Goal: Task Accomplishment & Management: Manage account settings

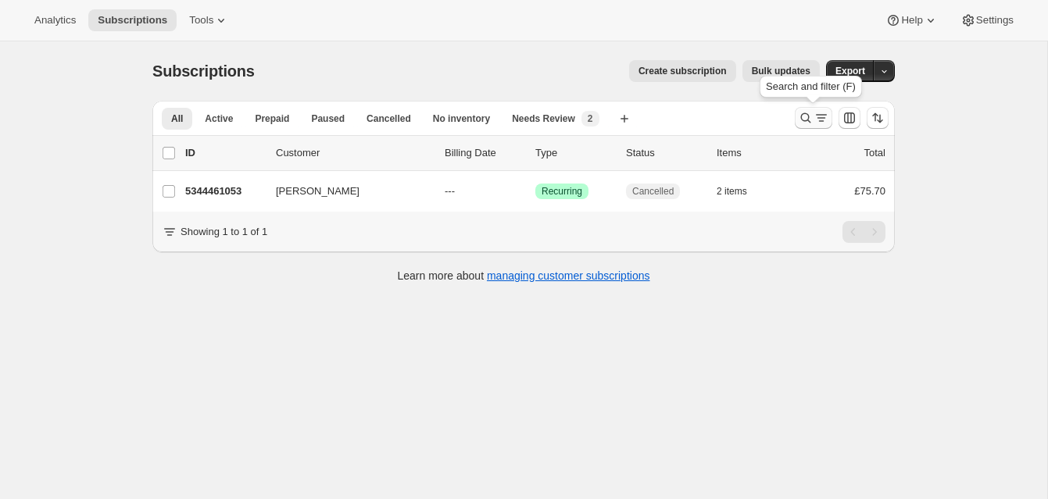
click at [802, 111] on icon "Search and filter results" at bounding box center [806, 118] width 16 height 16
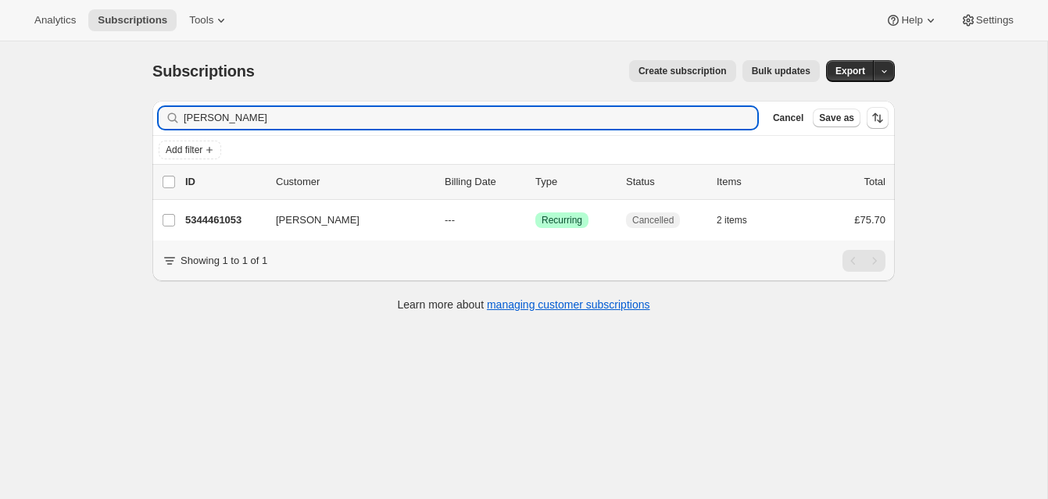
drag, startPoint x: 262, startPoint y: 117, endPoint x: 136, endPoint y: 112, distance: 126.7
click at [136, 112] on div "Subscriptions. This page is ready Subscriptions Create subscription Bulk update…" at bounding box center [524, 184] width 780 height 287
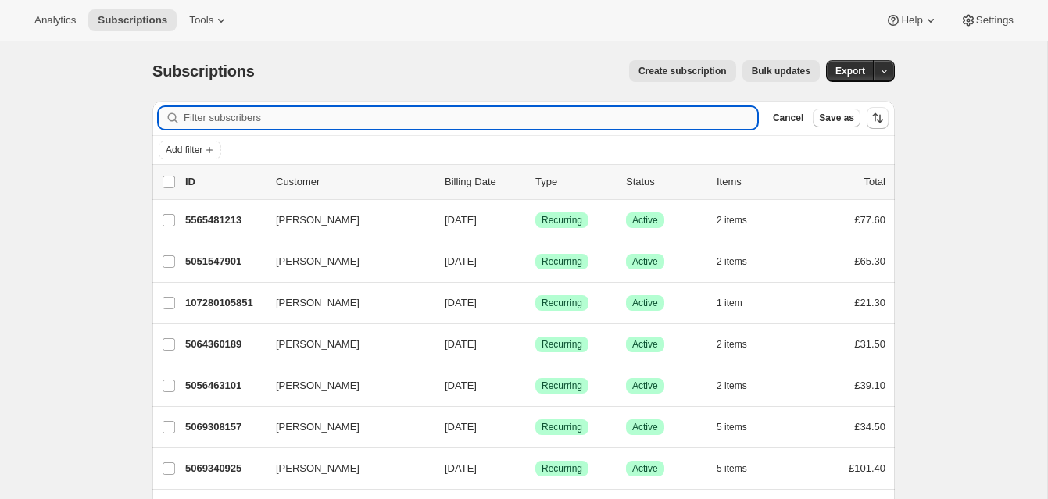
click at [201, 116] on input "Filter subscribers" at bounding box center [470, 118] width 573 height 22
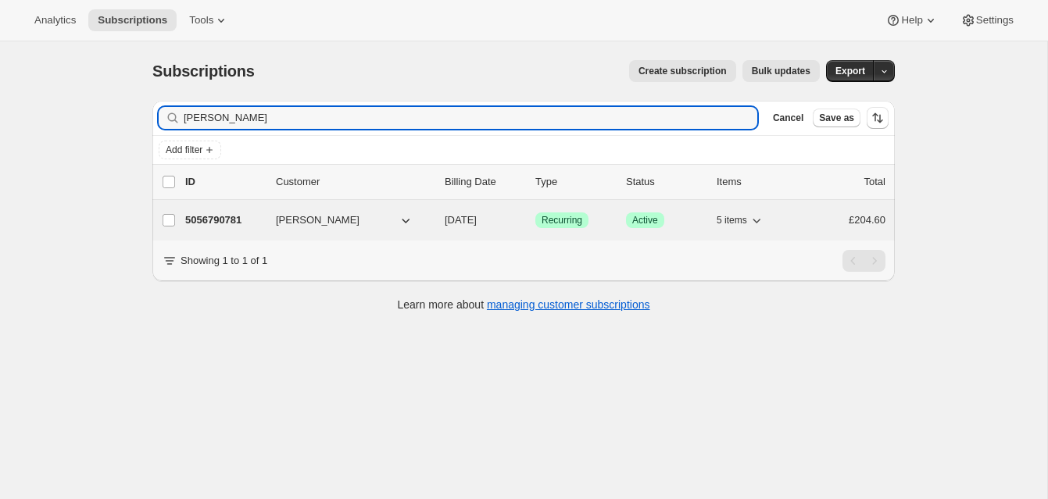
type input "[PERSON_NAME]"
click at [227, 218] on p "5056790781" at bounding box center [224, 220] width 78 height 16
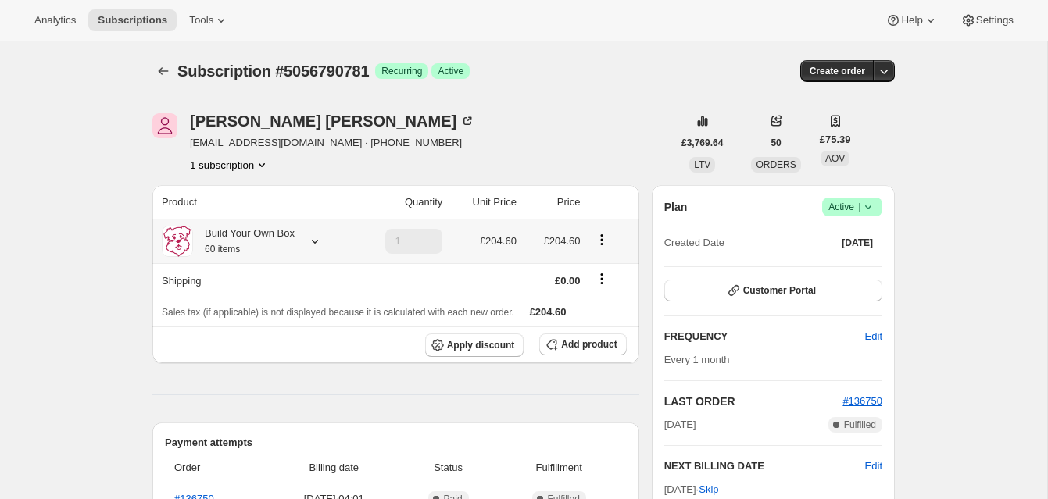
click at [316, 241] on icon at bounding box center [315, 242] width 16 height 16
